Goal: Check status: Check status

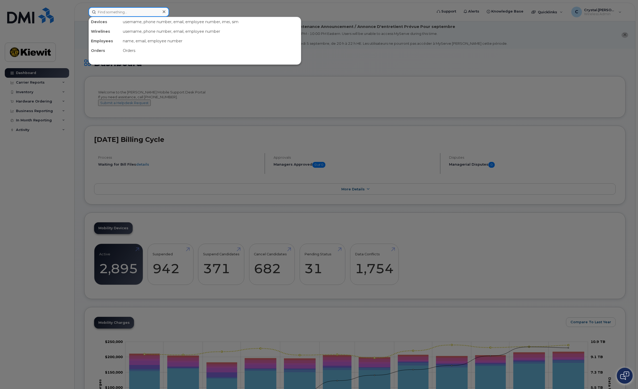
click at [120, 15] on input at bounding box center [129, 12] width 81 height 10
paste input "299307"
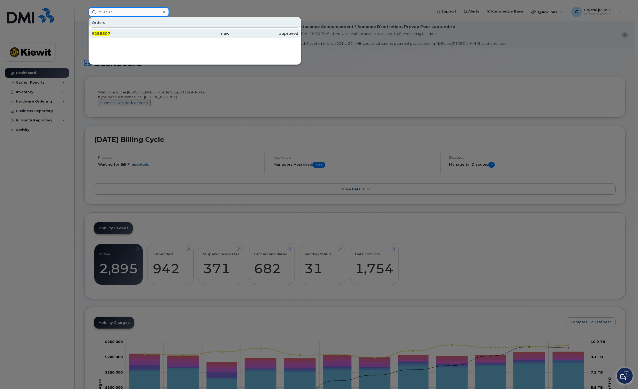
type input "299307"
click at [102, 35] on span "299307" at bounding box center [102, 33] width 16 height 5
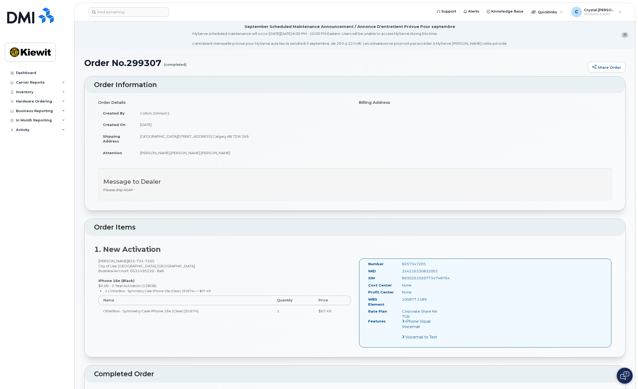
scroll to position [233, 0]
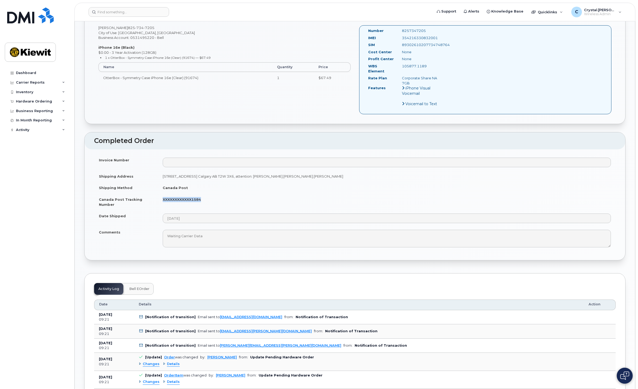
drag, startPoint x: 202, startPoint y: 194, endPoint x: 163, endPoint y: 195, distance: 38.8
click at [163, 195] on td "XXXXXXXXXXXX1584" at bounding box center [387, 201] width 458 height 16
click at [157, 210] on td "Date Shipped" at bounding box center [126, 218] width 64 height 16
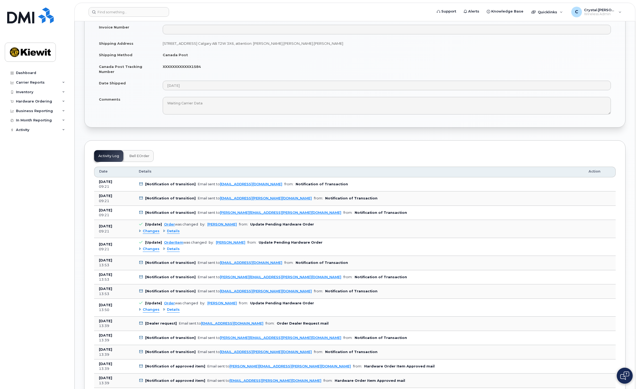
scroll to position [366, 0]
click at [140, 182] on icon at bounding box center [140, 183] width 3 height 3
click at [156, 182] on b "[Notification of transition]" at bounding box center [170, 184] width 51 height 4
click at [170, 228] on span "Details" at bounding box center [173, 230] width 13 height 5
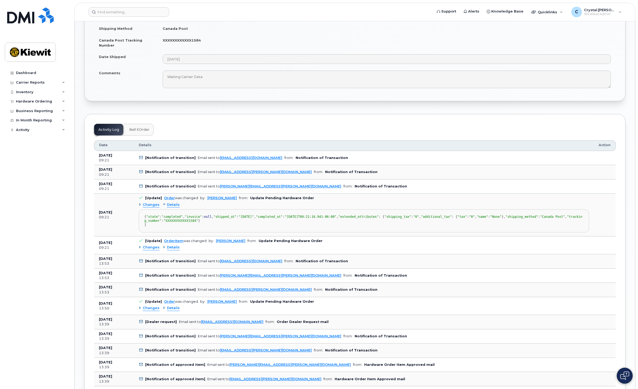
scroll to position [392, 0]
click at [198, 222] on span ""XXXXXXXXXXXX1584"" at bounding box center [181, 220] width 35 height 4
drag, startPoint x: 214, startPoint y: 259, endPoint x: 193, endPoint y: 258, distance: 20.7
click at [192, 222] on span ""XXXXXXXXXXXX1584"" at bounding box center [181, 220] width 35 height 4
click at [156, 202] on span "Changes" at bounding box center [151, 204] width 17 height 5
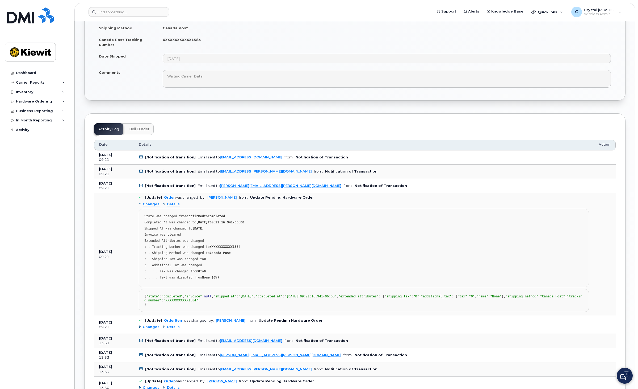
click at [156, 202] on span "Changes" at bounding box center [151, 204] width 17 height 5
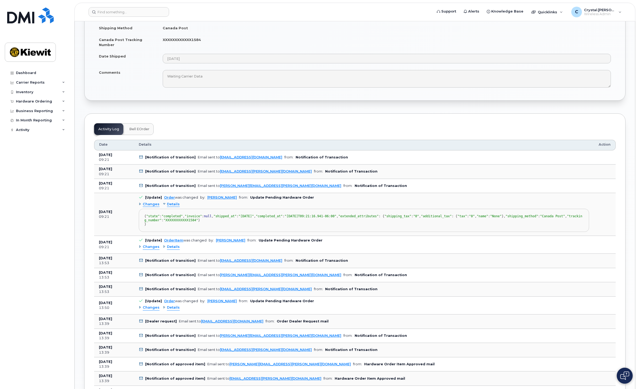
click at [172, 202] on span "Details" at bounding box center [173, 204] width 13 height 5
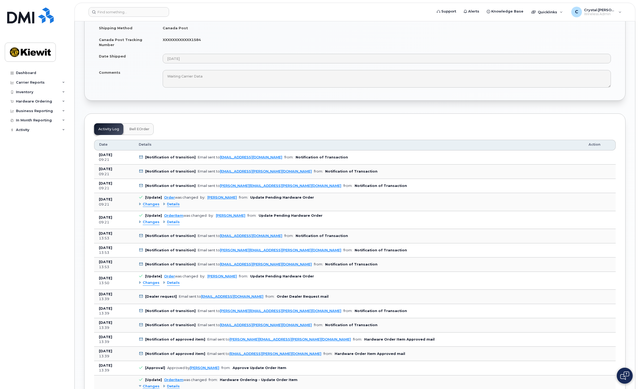
click at [172, 219] on span "Details" at bounding box center [173, 221] width 13 height 5
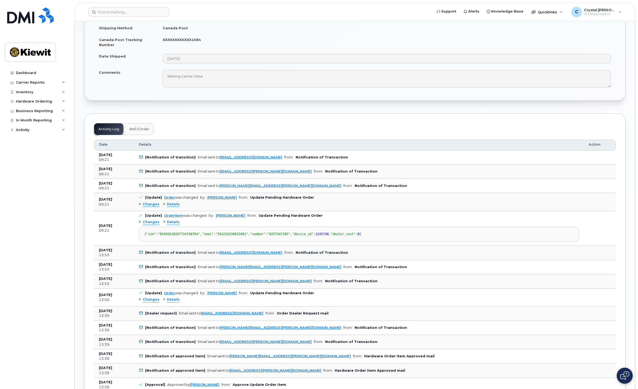
click at [170, 202] on span "Details" at bounding box center [173, 204] width 13 height 5
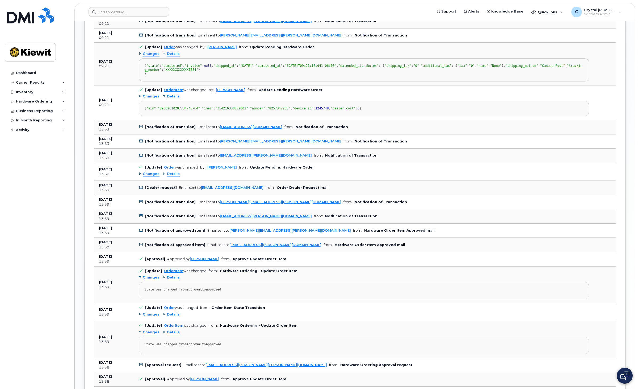
scroll to position [524, 0]
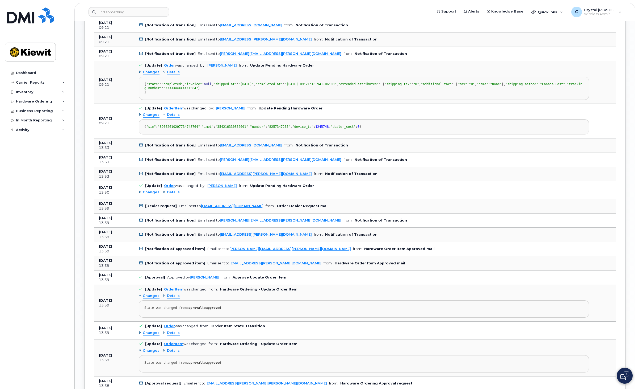
drag, startPoint x: 72, startPoint y: 204, endPoint x: 65, endPoint y: 205, distance: 6.4
click at [71, 204] on div "Dashboard Carrier Reports Monthly Billing Data Daily Data Pooling Data Behavior…" at bounding box center [36, 194] width 72 height 389
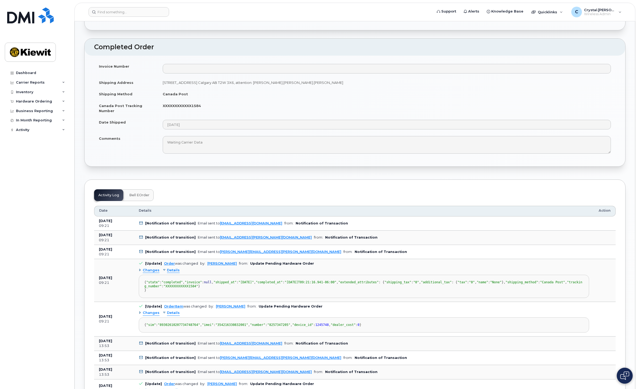
scroll to position [372, 0]
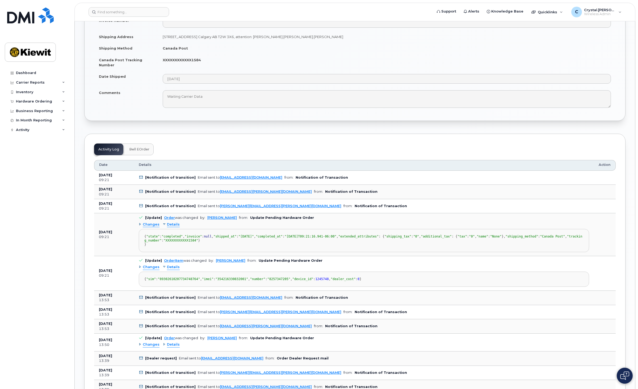
click at [163, 222] on div "Details" at bounding box center [171, 224] width 17 height 5
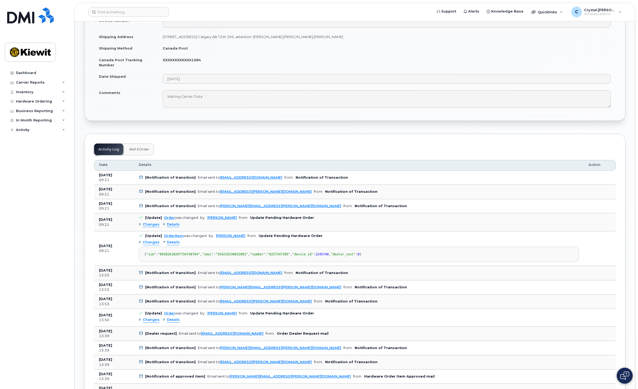
click at [164, 240] on div "Details" at bounding box center [171, 242] width 17 height 5
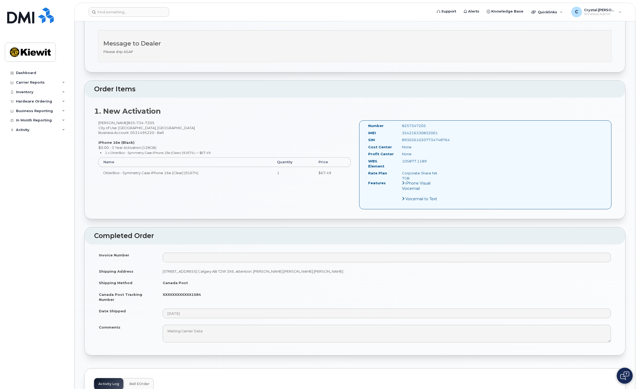
scroll to position [133, 0]
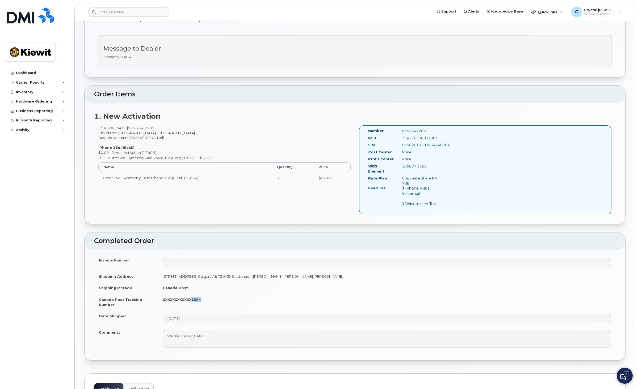
drag, startPoint x: 203, startPoint y: 294, endPoint x: 192, endPoint y: 295, distance: 11.8
click at [192, 295] on td "XXXXXXXXXXXX1584" at bounding box center [387, 301] width 458 height 16
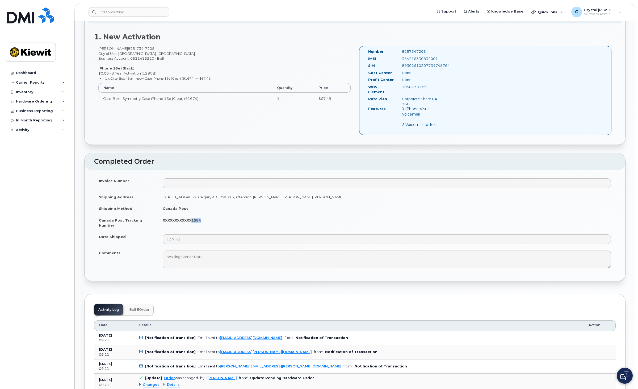
scroll to position [198, 0]
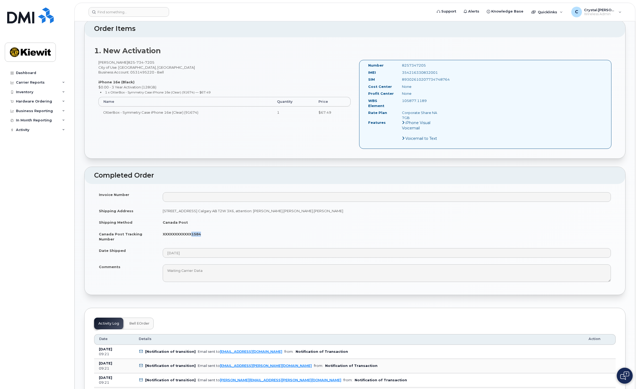
click at [212, 228] on td "XXXXXXXXXXXX1584" at bounding box center [387, 236] width 458 height 16
drag, startPoint x: 203, startPoint y: 229, endPoint x: 162, endPoint y: 229, distance: 40.4
click at [162, 229] on td "XXXXXXXXXXXX1584" at bounding box center [387, 236] width 458 height 16
copy strong "XXXXXXXXXXXX1584"
click at [116, 9] on input at bounding box center [129, 12] width 81 height 10
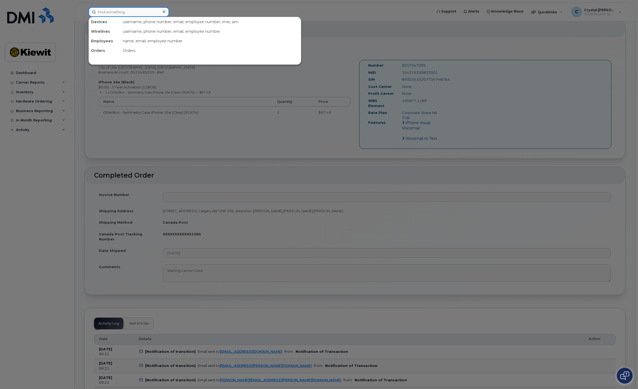
paste input "299771"
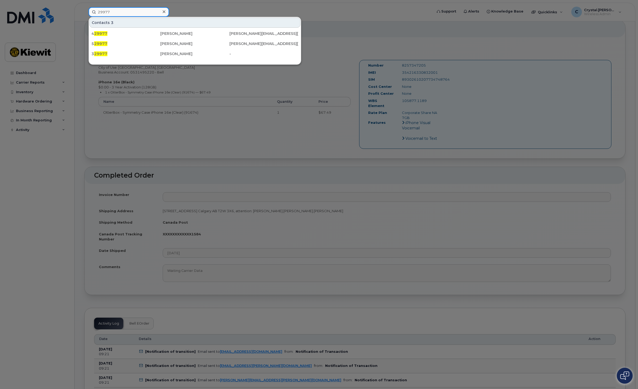
click at [120, 12] on input "29977" at bounding box center [129, 12] width 81 height 10
drag, startPoint x: 118, startPoint y: 12, endPoint x: 86, endPoint y: 13, distance: 31.7
click at [86, 13] on div "29977 Contacts 3 4 29977 Enrique Guillen ENRIQUE.GUILLEN@KIEWIT.COM 5 29977 Eri…" at bounding box center [258, 12] width 349 height 10
paste input "1"
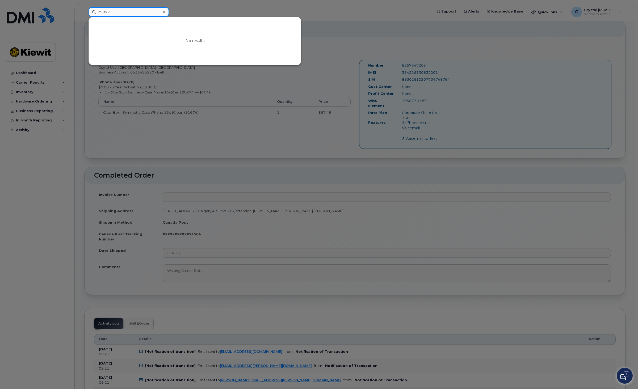
type input "299771"
click at [164, 10] on icon at bounding box center [164, 12] width 3 height 4
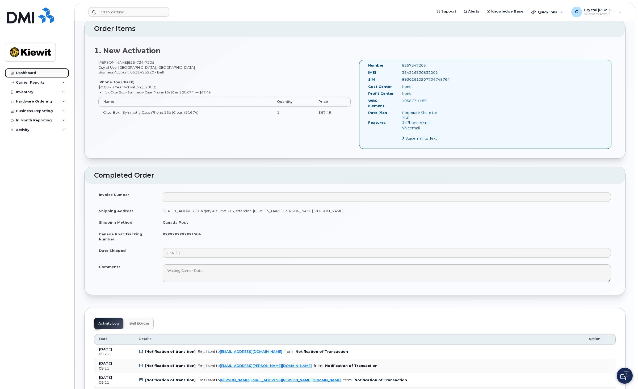
click at [24, 72] on div "Dashboard" at bounding box center [26, 73] width 20 height 4
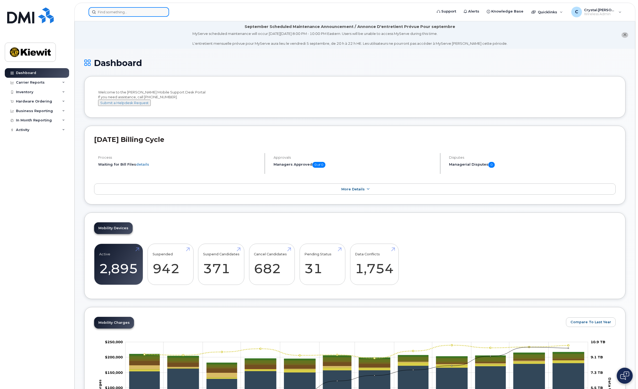
click at [123, 10] on input at bounding box center [129, 12] width 81 height 10
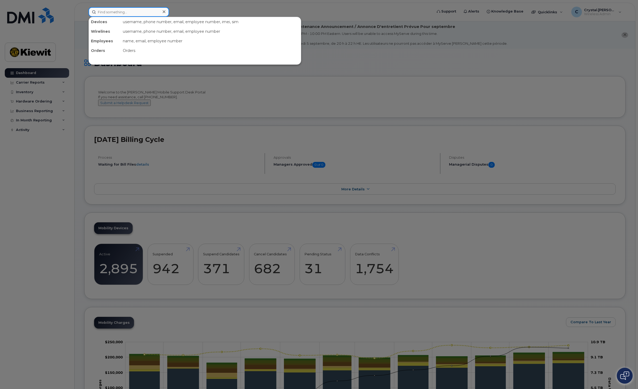
paste input "Brandy Berard Collins"
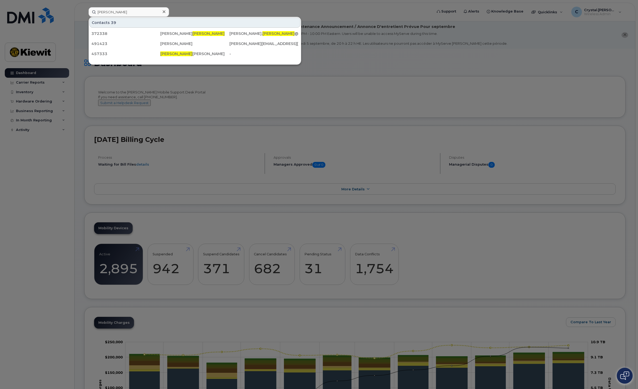
click at [77, 113] on div at bounding box center [319, 194] width 638 height 389
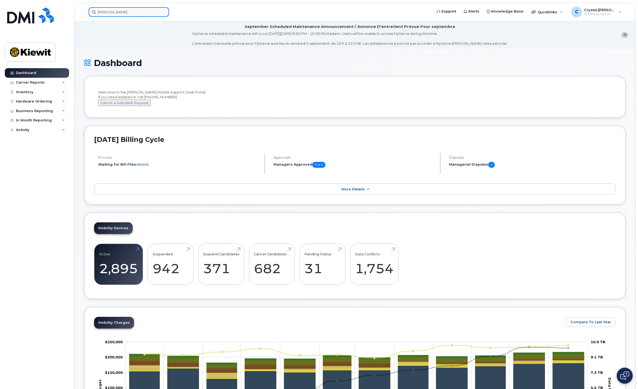
click at [111, 10] on input "Brandy" at bounding box center [129, 12] width 81 height 10
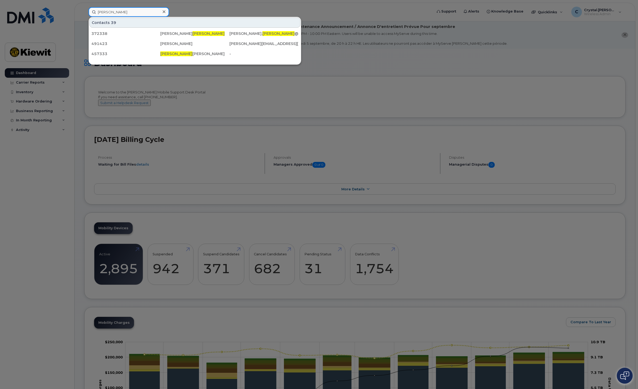
paste input "Brandy.Berardcollins"
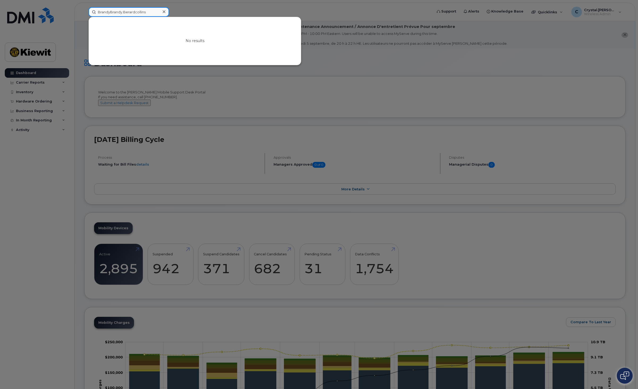
drag, startPoint x: 149, startPoint y: 13, endPoint x: 62, endPoint y: 11, distance: 86.7
click at [84, 11] on div "BrandyBrandy.Berardcollins No results" at bounding box center [258, 12] width 349 height 10
paste input
type input "Brandy.Berardcollins"
click at [319, 106] on div at bounding box center [319, 194] width 638 height 389
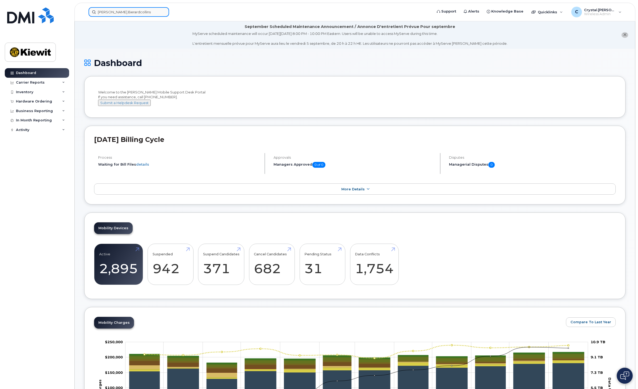
click at [122, 13] on input "Brandy.Berardcollins" at bounding box center [129, 12] width 81 height 10
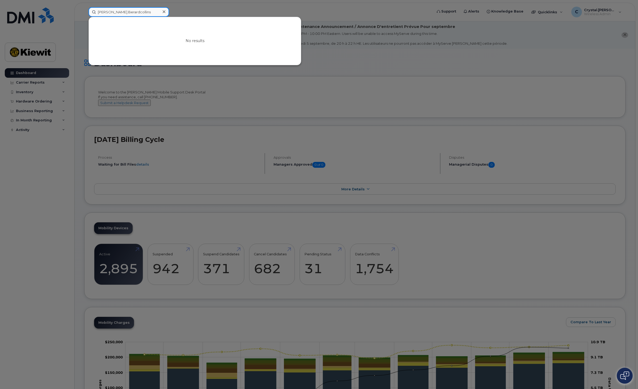
drag, startPoint x: 149, startPoint y: 14, endPoint x: 29, endPoint y: 16, distance: 119.7
click at [84, 14] on div "Brandy.Berardcollins No results" at bounding box center [258, 12] width 349 height 10
click at [349, 68] on div at bounding box center [319, 194] width 638 height 389
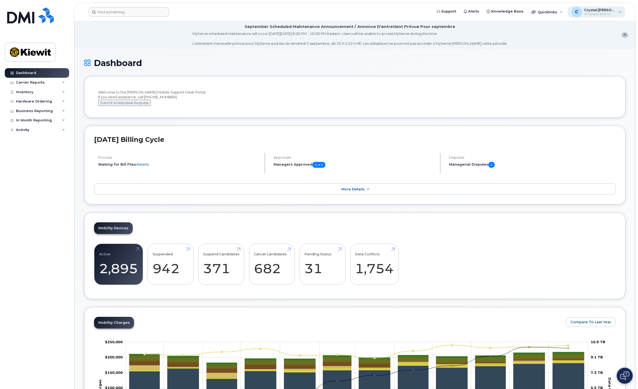
click at [621, 13] on div "C Crystal.Brisbin Wireless Admin" at bounding box center [597, 12] width 58 height 11
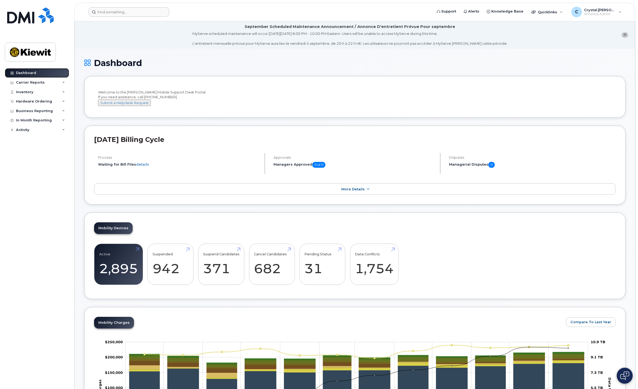
click at [25, 73] on div "Dashboard" at bounding box center [26, 73] width 20 height 4
click at [30, 53] on img at bounding box center [30, 51] width 41 height 15
drag, startPoint x: 138, startPoint y: 46, endPoint x: 130, endPoint y: 39, distance: 10.7
click at [138, 46] on li "September Scheduled Maintenance Announcement / Annonce D'entretient Prévue Pour…" at bounding box center [355, 34] width 561 height 27
click at [49, 175] on div "Dashboard Carrier Reports Monthly Billing Data Daily Data Pooling Data Behavior…" at bounding box center [38, 224] width 66 height 312
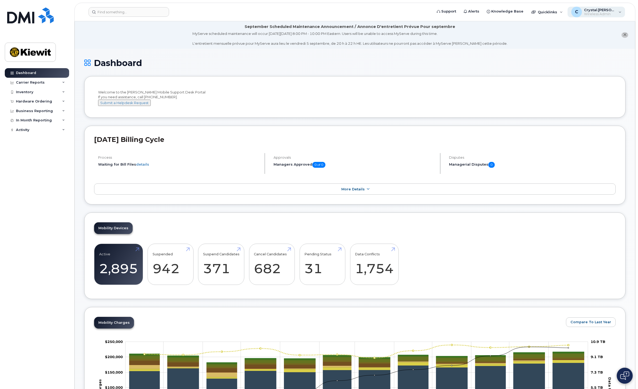
click at [600, 16] on div "C Crystal.Brisbin Wireless Admin" at bounding box center [597, 12] width 58 height 11
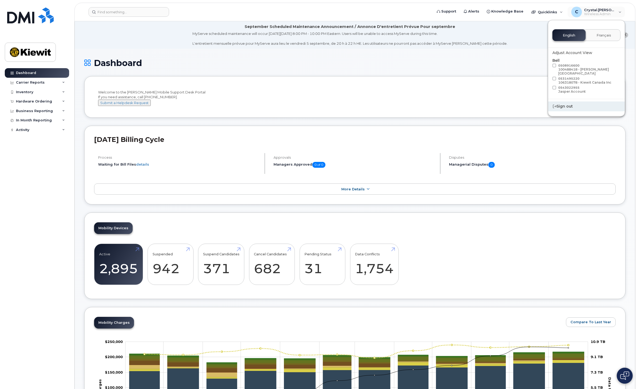
click at [565, 101] on div "Sign out" at bounding box center [586, 106] width 77 height 10
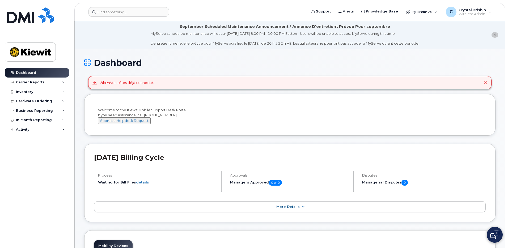
click at [486, 83] on icon at bounding box center [485, 83] width 4 height 4
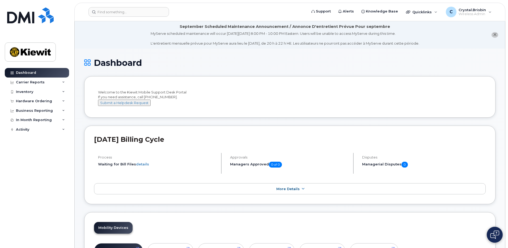
click at [105, 31] on li "September Scheduled Maintenance Announcement / Annonce D'entretient Prévue Pour…" at bounding box center [290, 34] width 431 height 27
click at [33, 81] on div "Carrier Reports" at bounding box center [30, 82] width 29 height 4
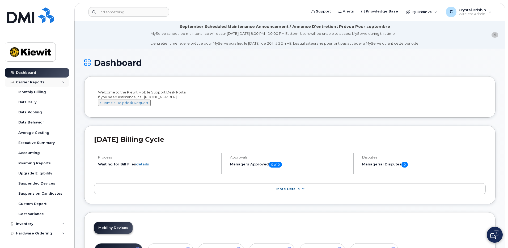
click at [34, 81] on div "Carrier Reports" at bounding box center [30, 82] width 29 height 4
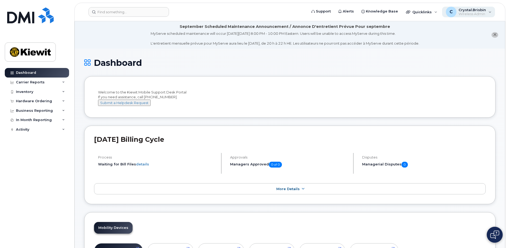
click at [493, 12] on div "C Crystal.Brisbin Wireless Admin" at bounding box center [468, 12] width 53 height 11
click at [475, 16] on span "Wireless Admin" at bounding box center [472, 14] width 27 height 4
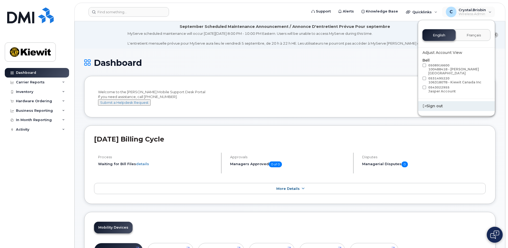
click at [437, 103] on div "Sign out" at bounding box center [457, 106] width 77 height 10
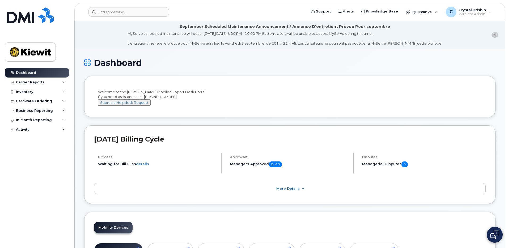
click at [468, 66] on h1 "Dashboard" at bounding box center [290, 62] width 412 height 9
click at [118, 14] on input at bounding box center [129, 12] width 81 height 10
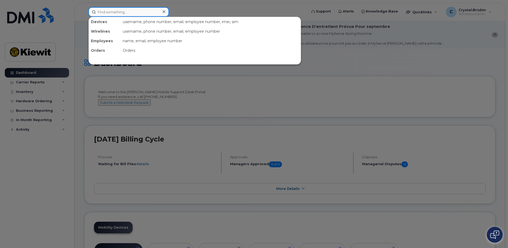
paste input "299567"
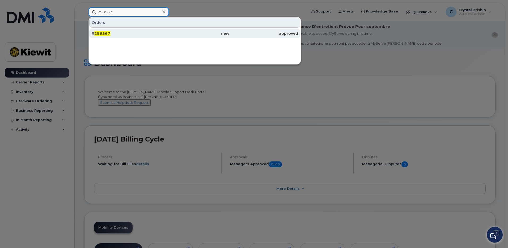
type input "299567"
click at [104, 33] on span "299567" at bounding box center [102, 33] width 16 height 5
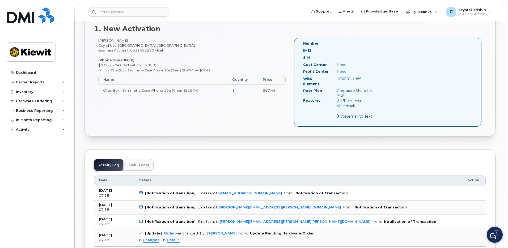
scroll to position [213, 0]
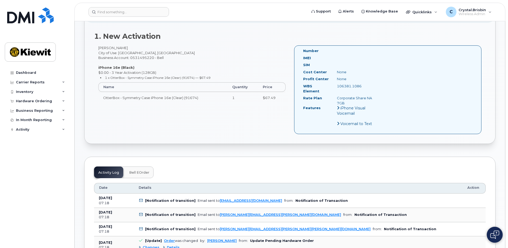
click at [60, 195] on div "Dashboard Carrier Reports Monthly Billing Data Daily Data Pooling Data Behavior…" at bounding box center [38, 154] width 66 height 172
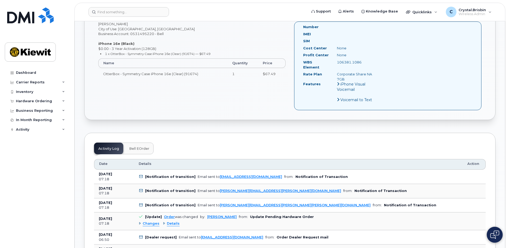
scroll to position [266, 0]
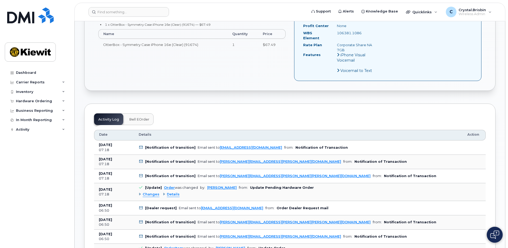
click at [165, 192] on div "Details" at bounding box center [171, 194] width 17 height 5
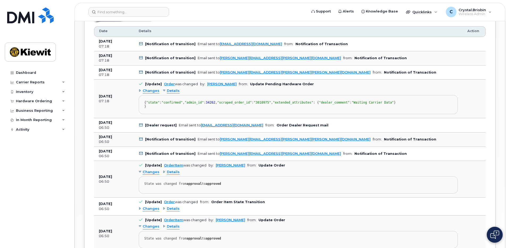
scroll to position [372, 0]
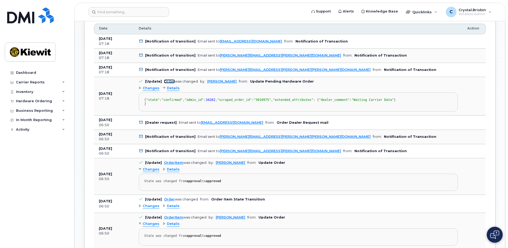
click at [167, 80] on link "Order" at bounding box center [169, 82] width 11 height 4
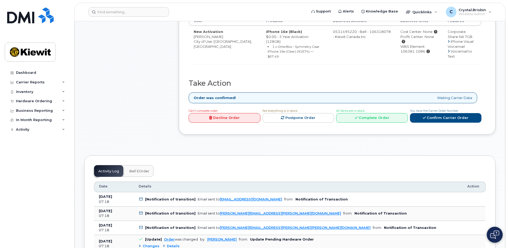
scroll to position [346, 0]
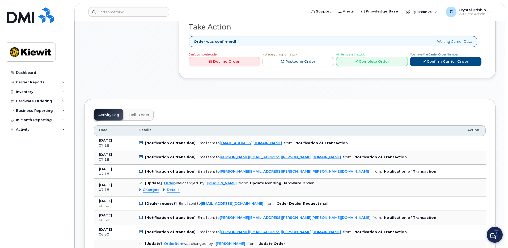
click at [141, 188] on div "Changes" at bounding box center [149, 190] width 21 height 5
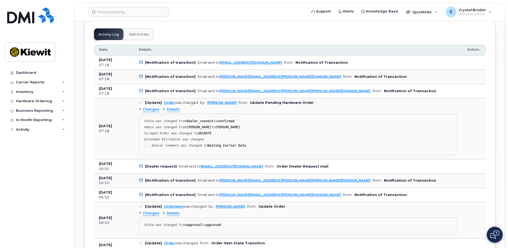
scroll to position [425, 0]
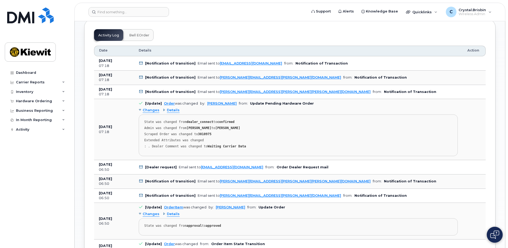
click at [62, 192] on div "Dashboard Carrier Reports Monthly Billing Data Daily Data Pooling Data Behavior…" at bounding box center [38, 154] width 66 height 172
click at [482, 11] on span "Crystal.Brisbin" at bounding box center [472, 10] width 27 height 4
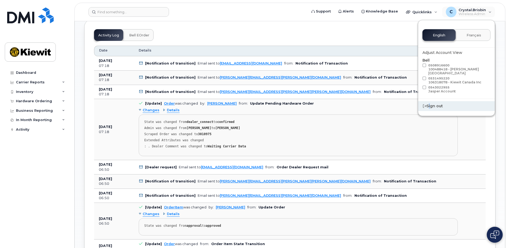
click at [429, 103] on div "Sign out" at bounding box center [457, 106] width 77 height 10
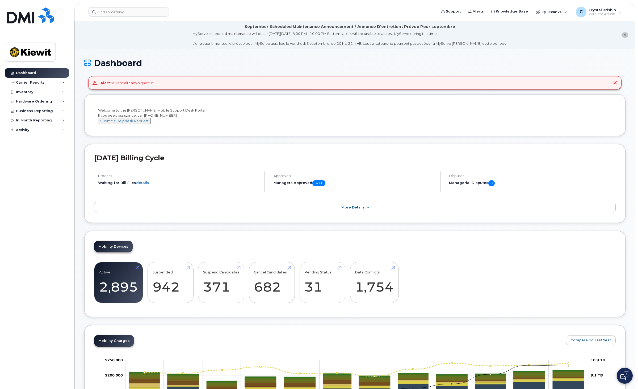
click at [614, 82] on icon at bounding box center [615, 83] width 4 height 4
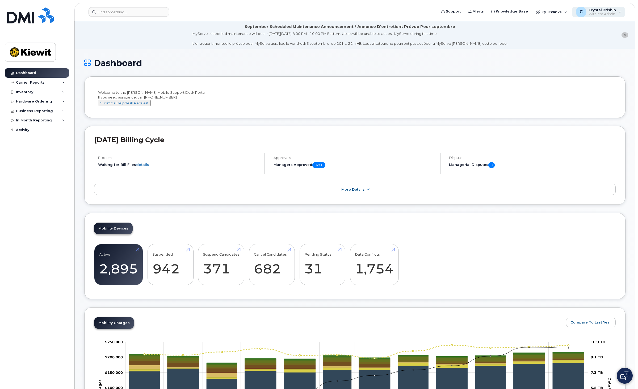
click at [600, 10] on span "Crystal.Brisbin" at bounding box center [602, 10] width 27 height 4
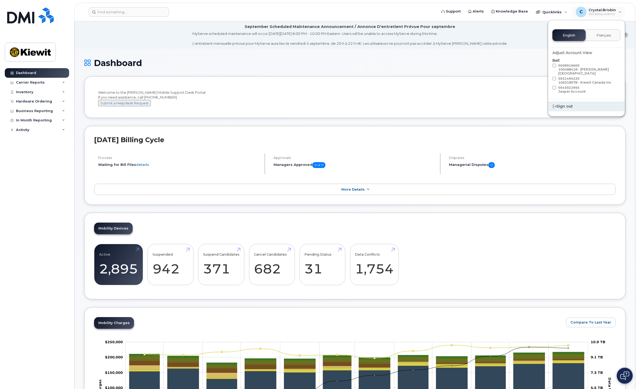
click at [570, 102] on div "Sign out" at bounding box center [586, 106] width 77 height 10
